Goal: Navigation & Orientation: Find specific page/section

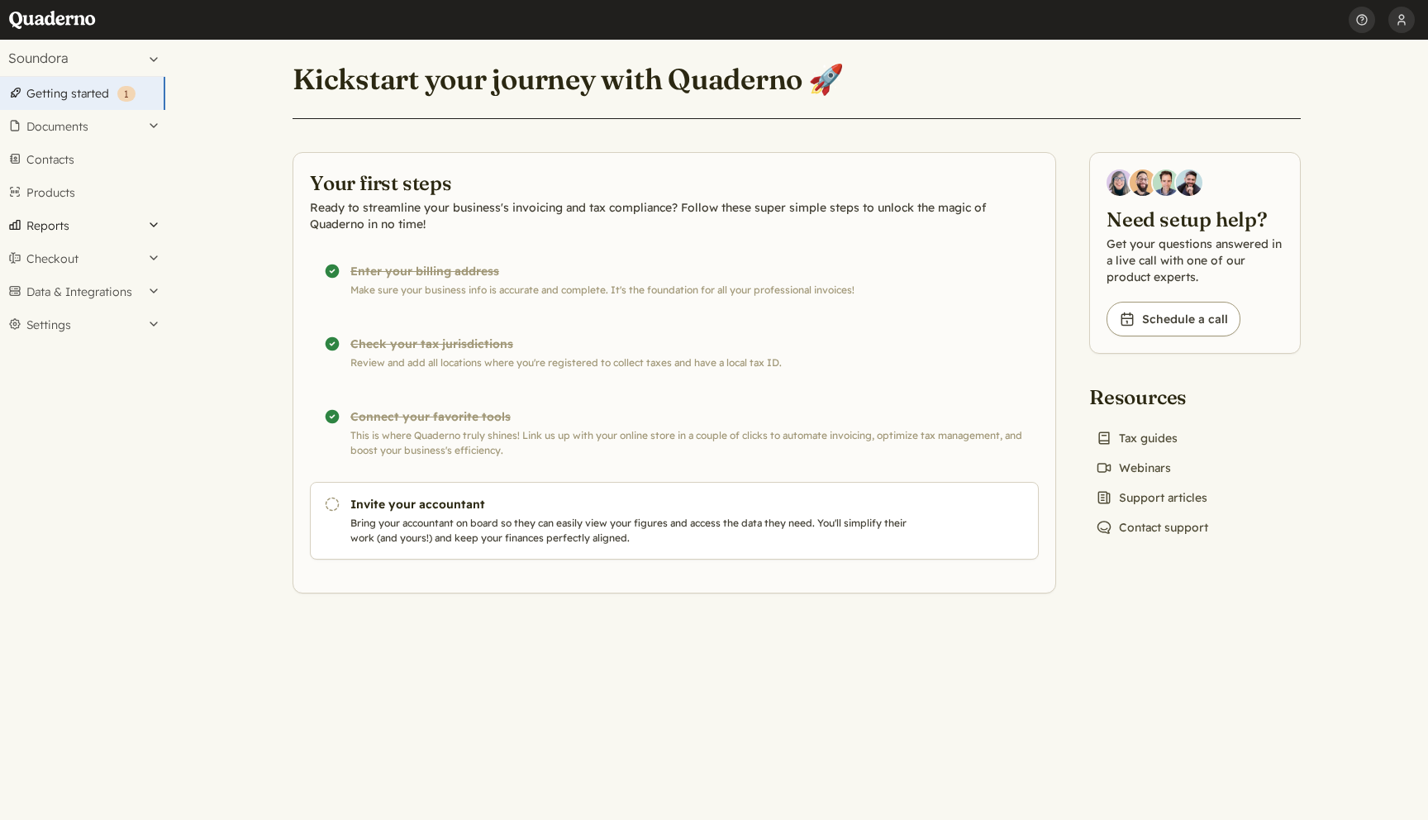
click at [59, 223] on button "Reports" at bounding box center [82, 225] width 165 height 33
click at [59, 222] on button "Reports" at bounding box center [82, 225] width 165 height 33
click at [50, 256] on button "Checkout" at bounding box center [82, 258] width 165 height 33
click at [50, 257] on button "Checkout" at bounding box center [82, 258] width 165 height 33
click at [50, 299] on button "Data & Integrations" at bounding box center [82, 291] width 165 height 33
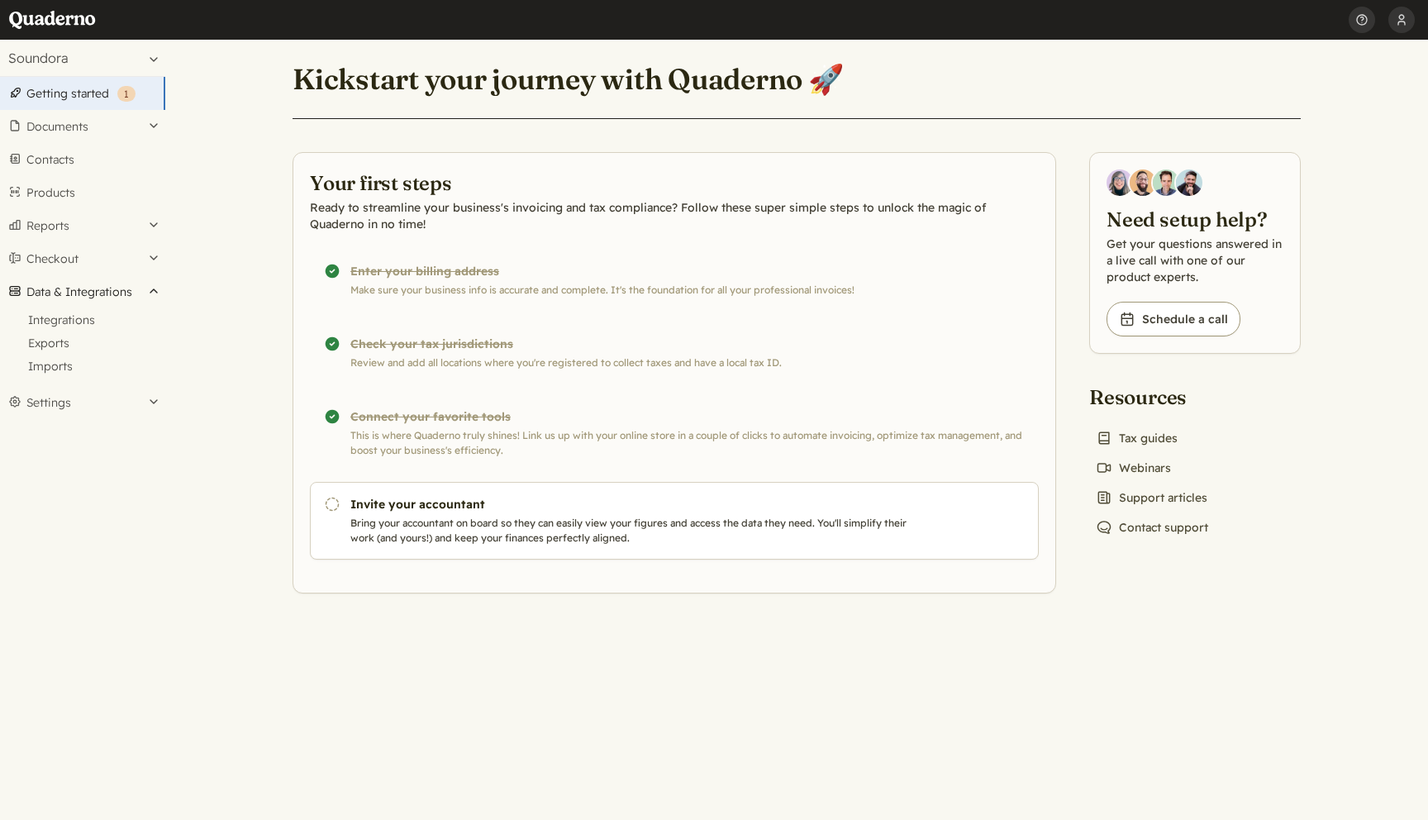
click at [54, 291] on button "Data & Integrations" at bounding box center [82, 291] width 165 height 33
click at [55, 321] on button "Settings" at bounding box center [82, 324] width 165 height 33
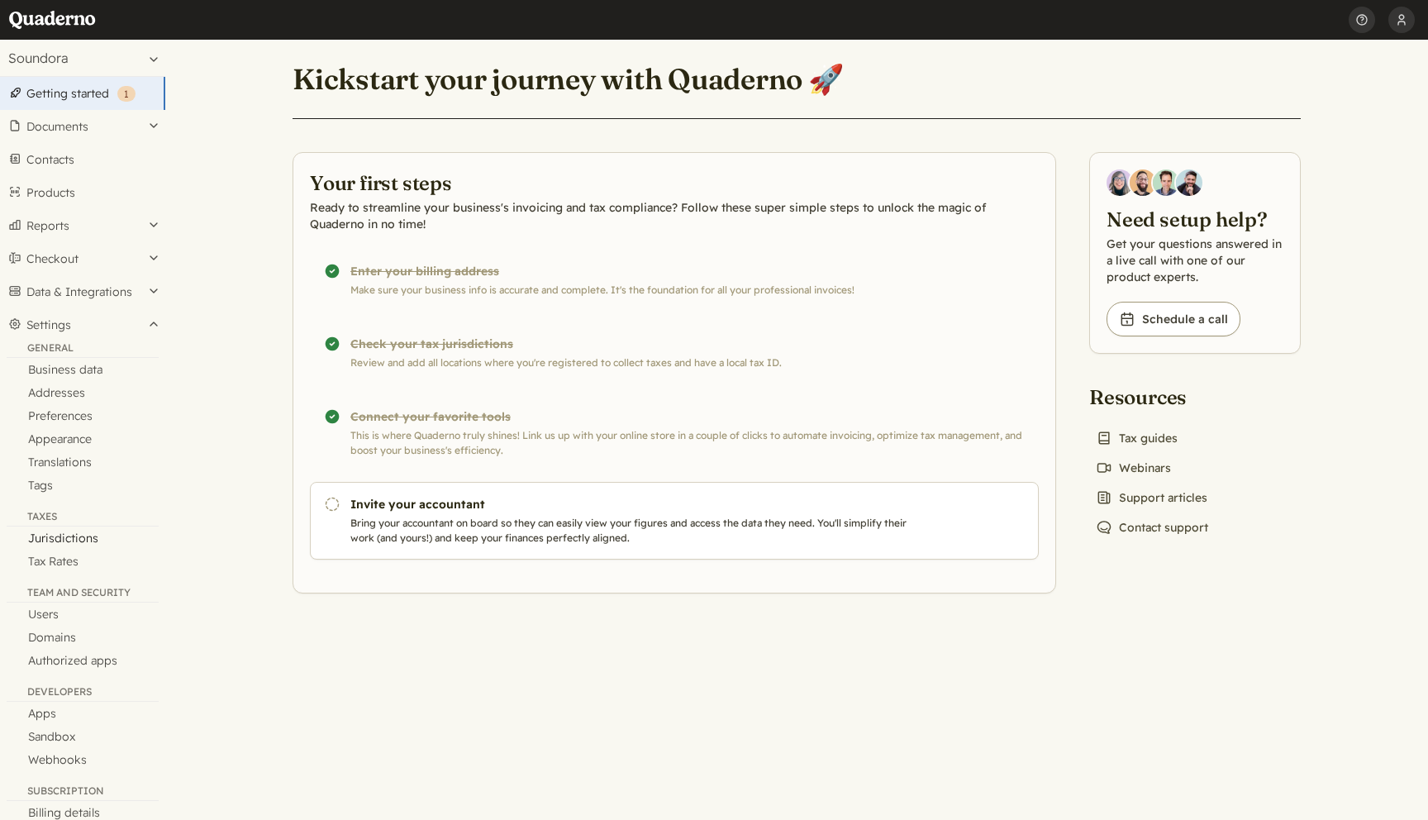
click at [58, 538] on link "Jurisdictions" at bounding box center [82, 537] width 165 height 23
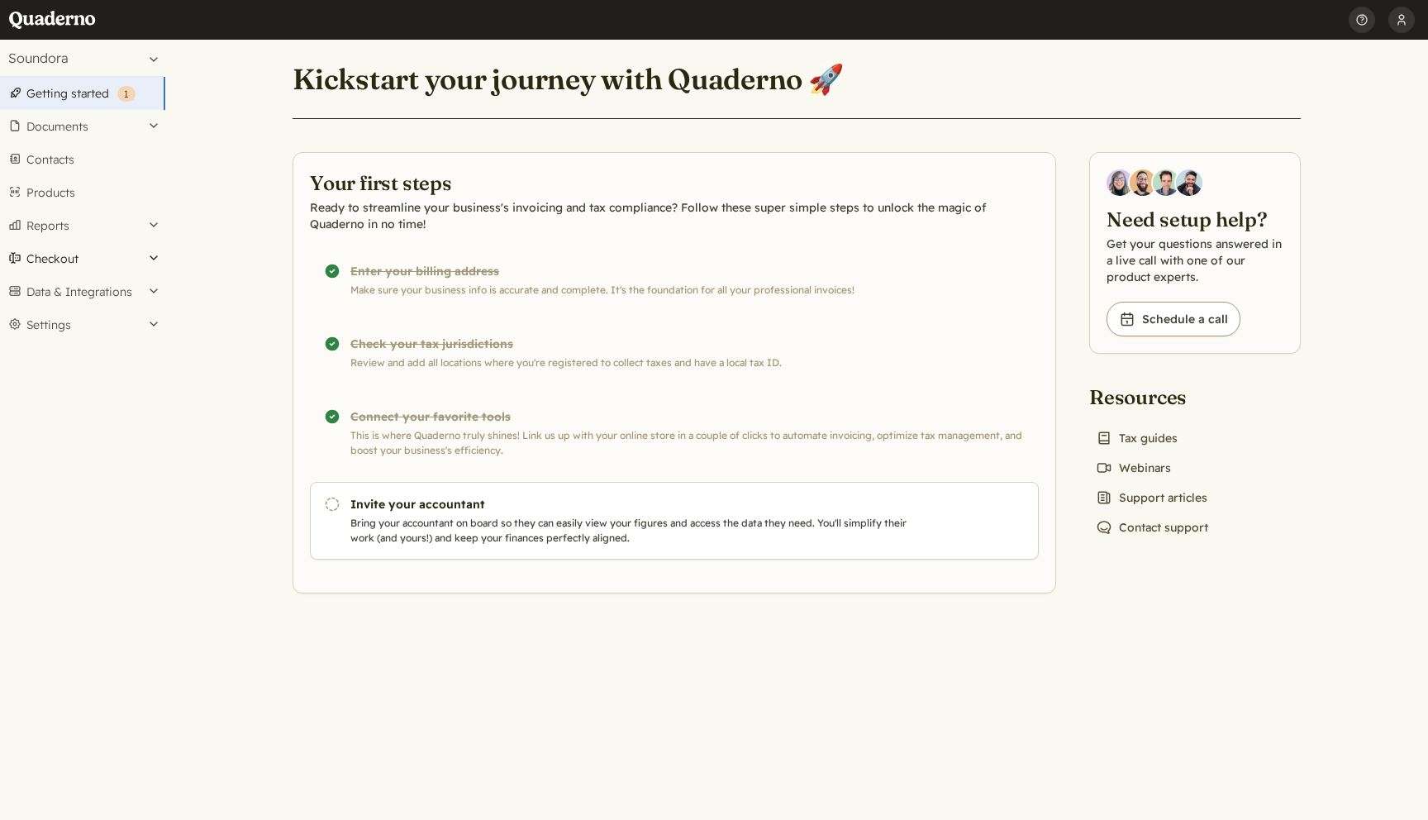
click at [84, 264] on button "Checkout" at bounding box center [82, 258] width 165 height 33
click at [70, 380] on button "Settings" at bounding box center [82, 379] width 165 height 33
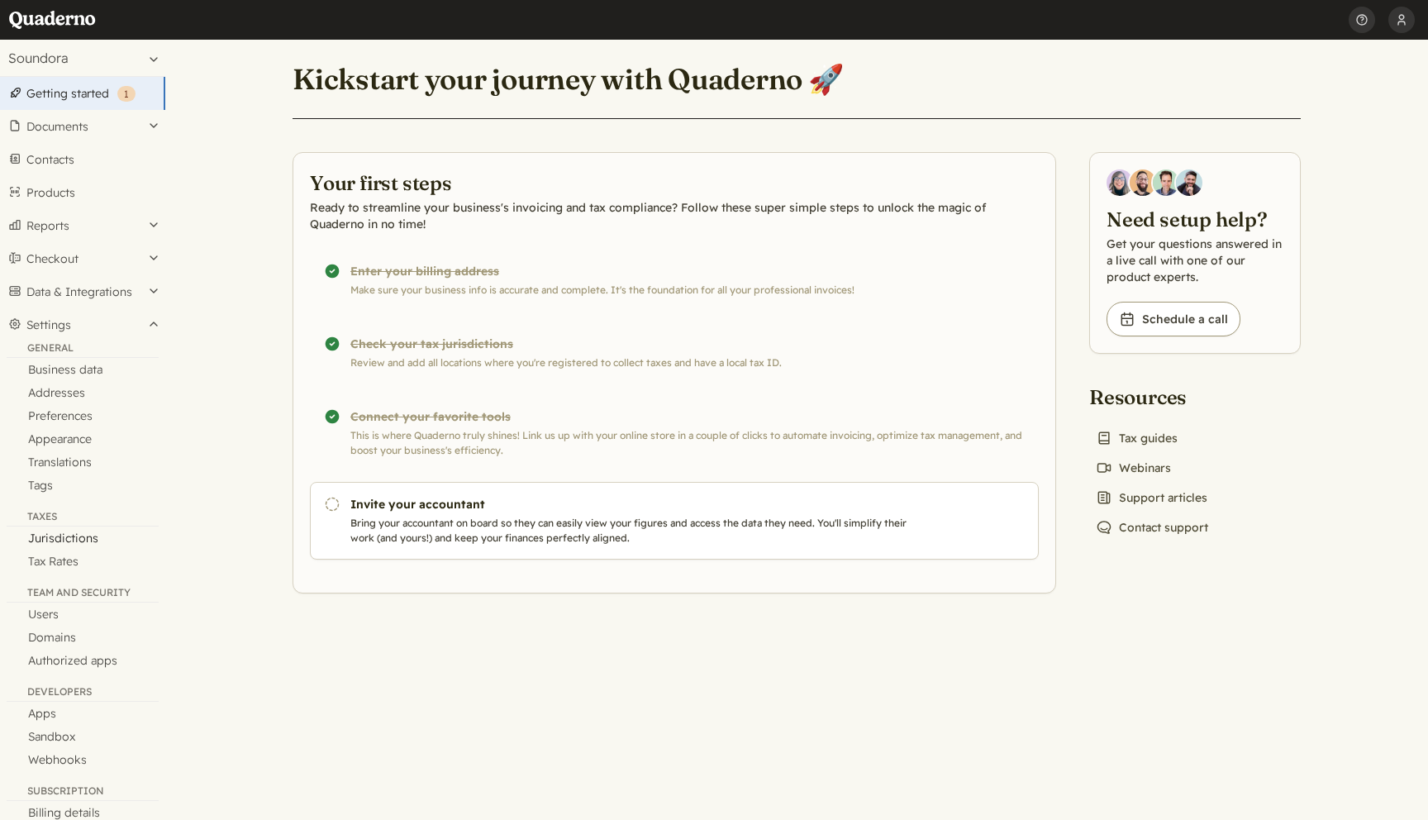
click at [77, 540] on link "Jurisdictions" at bounding box center [82, 537] width 165 height 23
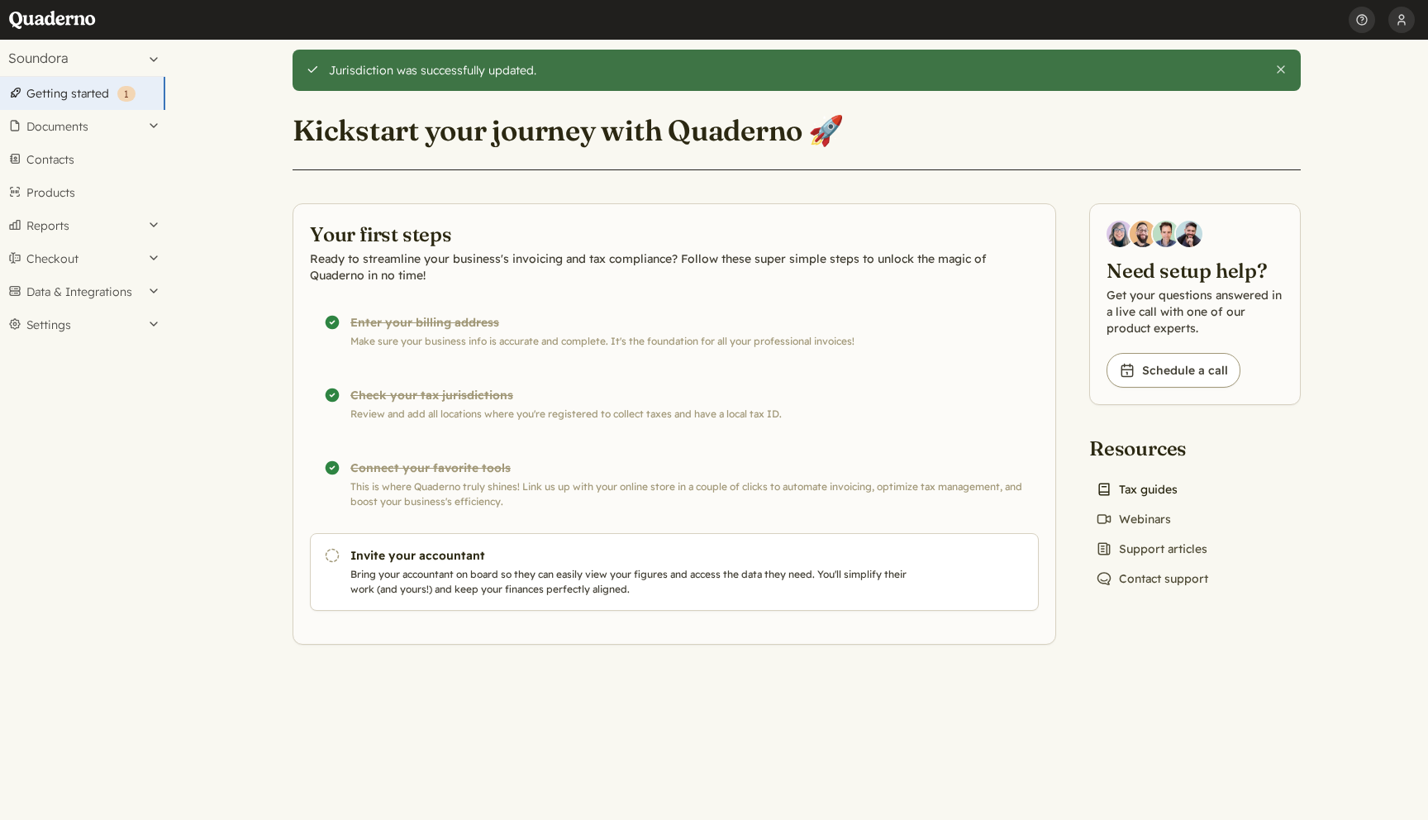
click at [1158, 487] on link "Book icon Tax guides" at bounding box center [1136, 489] width 95 height 23
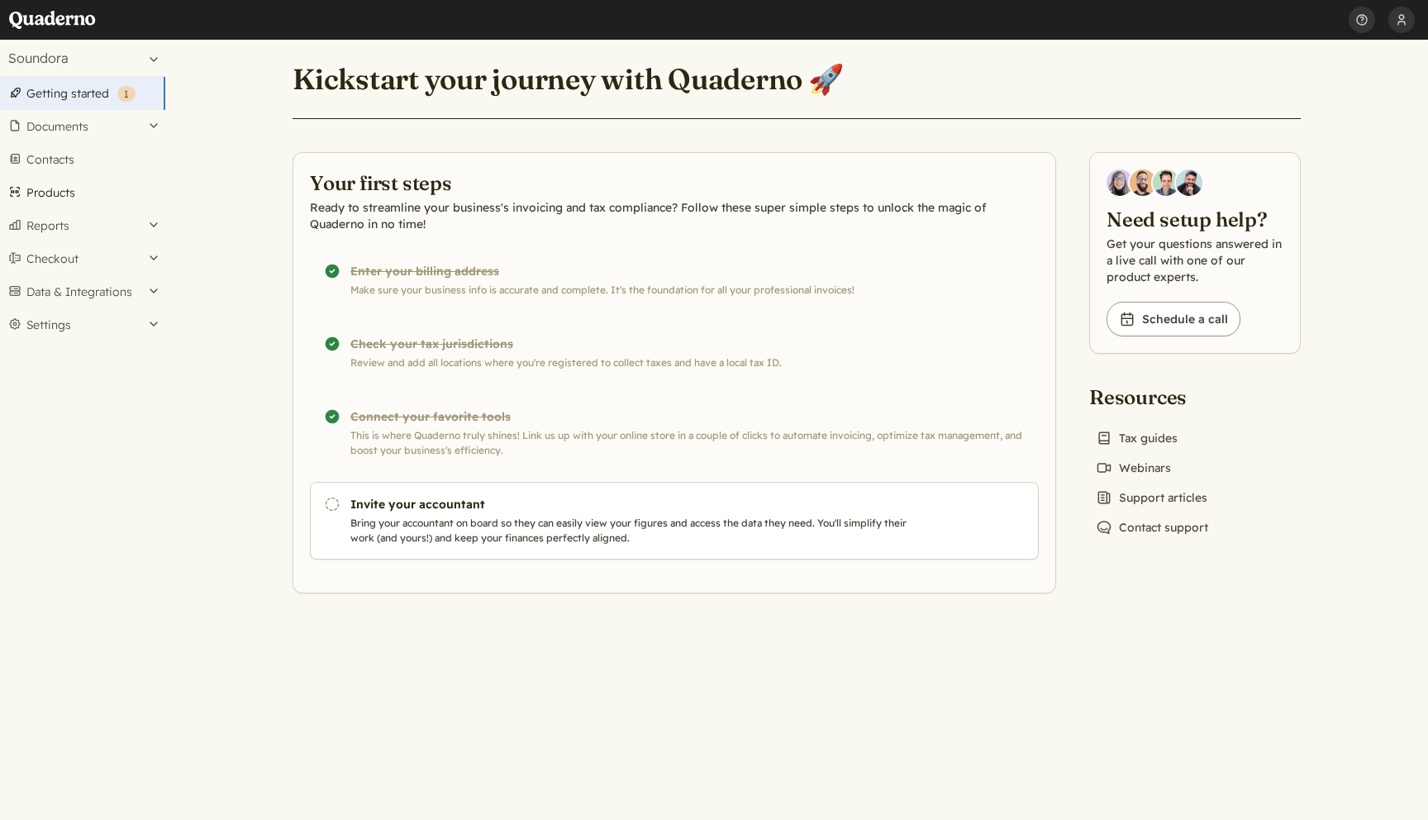
click at [85, 187] on link "Products" at bounding box center [82, 192] width 165 height 33
